Goal: Use online tool/utility: Utilize a website feature to perform a specific function

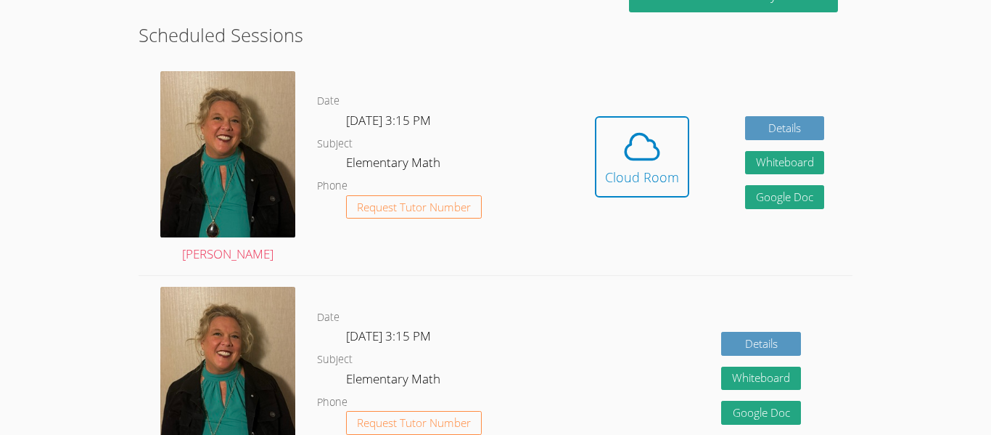
scroll to position [395, 0]
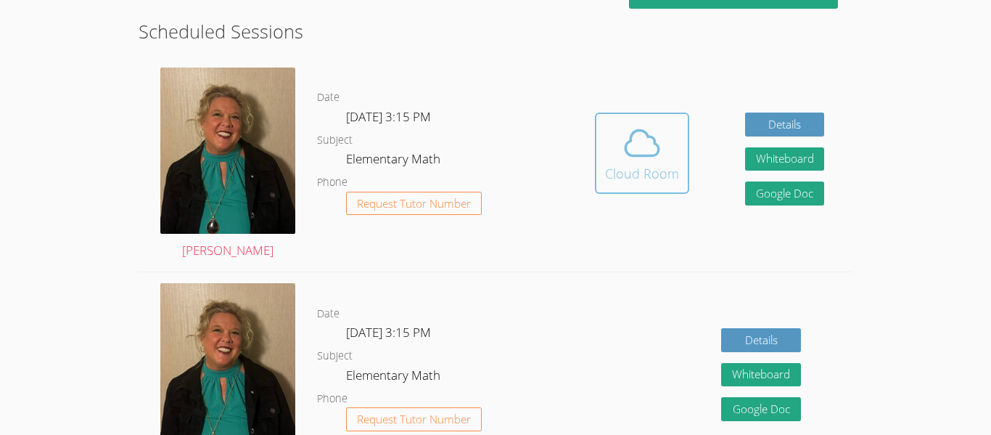
click at [649, 136] on icon at bounding box center [642, 143] width 33 height 25
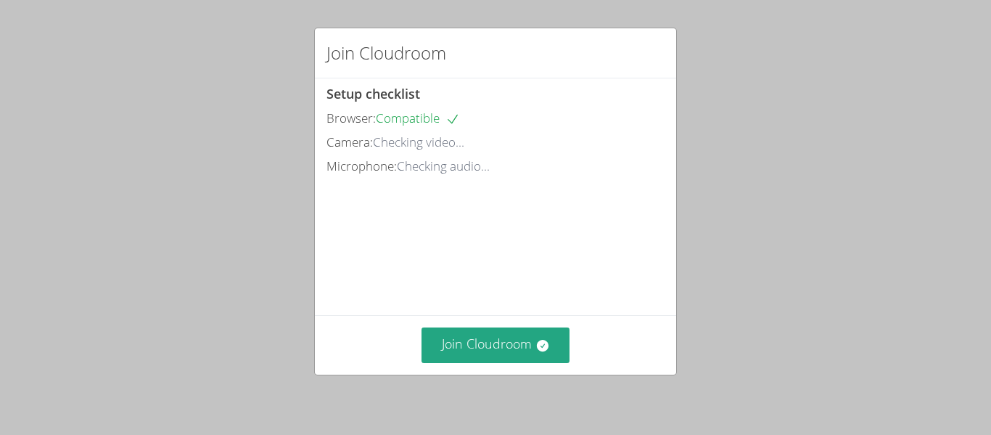
scroll to position [12, 0]
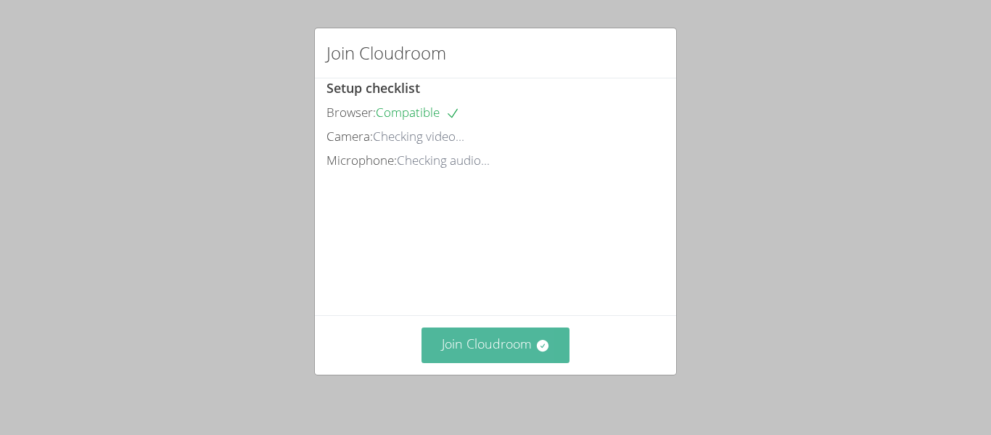
click at [539, 343] on icon at bounding box center [542, 346] width 12 height 12
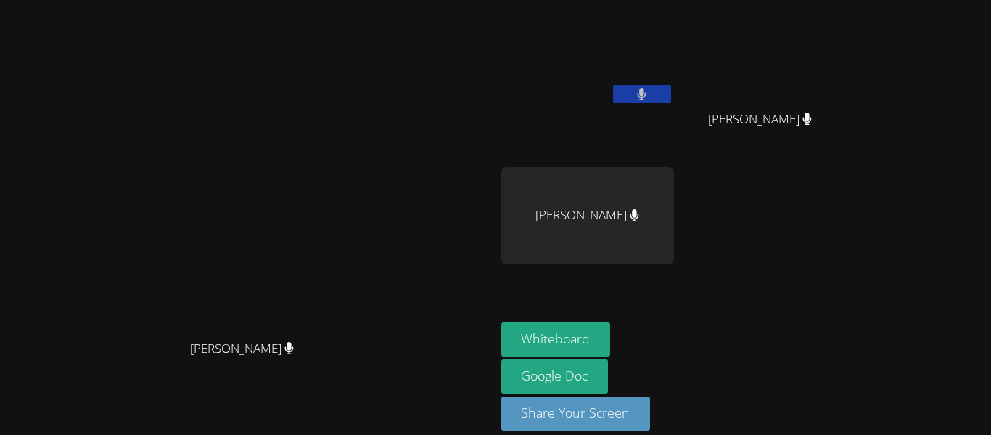
click at [674, 89] on video at bounding box center [587, 54] width 173 height 97
click at [671, 94] on button at bounding box center [642, 94] width 58 height 18
click at [671, 104] on div at bounding box center [642, 96] width 58 height 22
